Goal: Task Accomplishment & Management: Complete application form

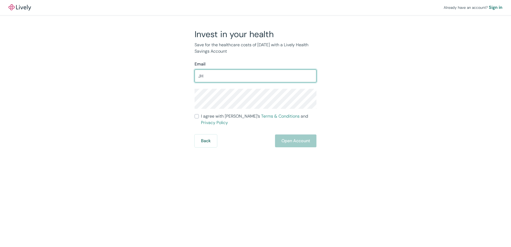
type input "J"
type input "[EMAIL_ADDRESS][DOMAIN_NAME]"
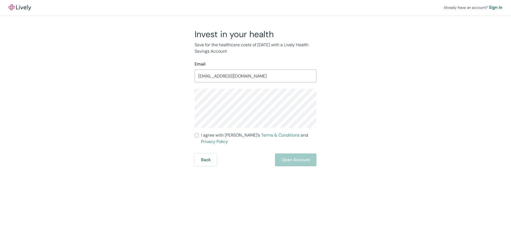
click at [197, 134] on input "I agree with Lively’s Terms & Conditions and Privacy Policy" at bounding box center [196, 135] width 4 height 4
checkbox input "true"
click at [281, 155] on button "Open Account" at bounding box center [295, 159] width 41 height 13
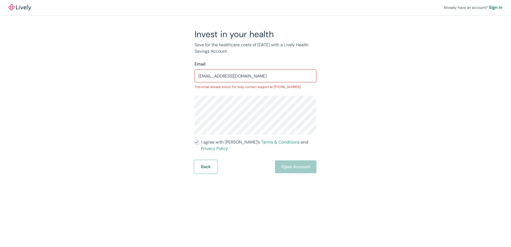
click at [207, 166] on button "Back" at bounding box center [205, 166] width 22 height 13
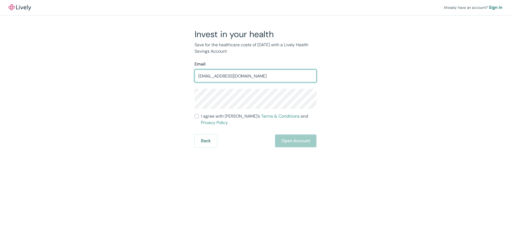
type input "jjhgunter@gmail.com"
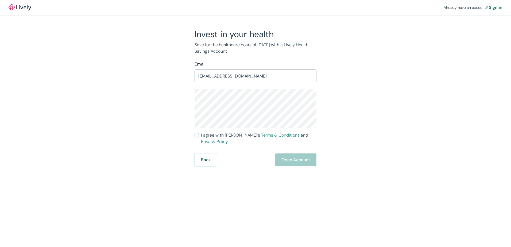
click at [215, 135] on span "I agree with Lively’s Terms & Conditions and Privacy Policy" at bounding box center [258, 138] width 115 height 13
click at [199, 135] on input "I agree with Lively’s Terms & Conditions and Privacy Policy" at bounding box center [196, 135] width 4 height 4
checkbox input "true"
click at [290, 157] on button "Open Account" at bounding box center [295, 159] width 41 height 13
